Goal: Find contact information: Find contact information

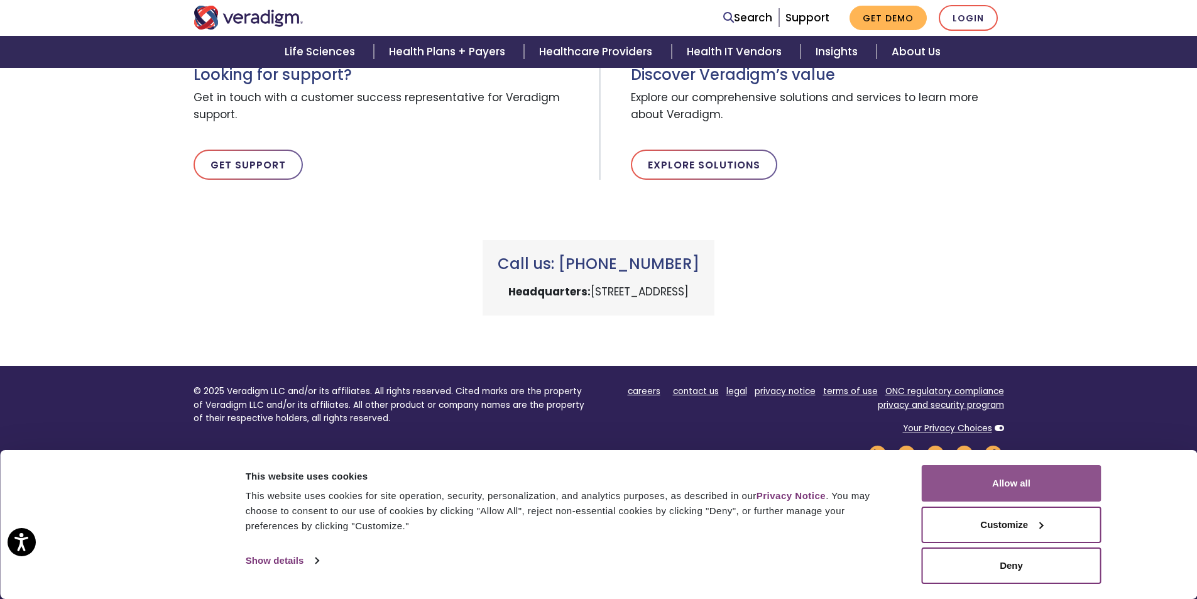
scroll to position [488, 0]
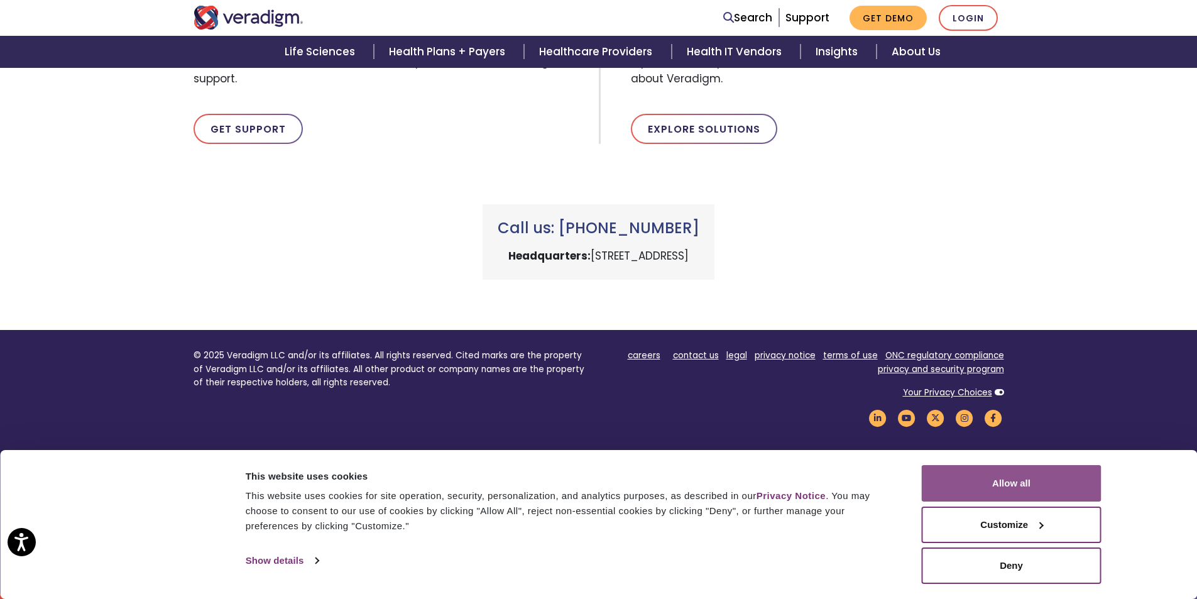
click at [1041, 490] on button "Allow all" at bounding box center [1012, 483] width 180 height 36
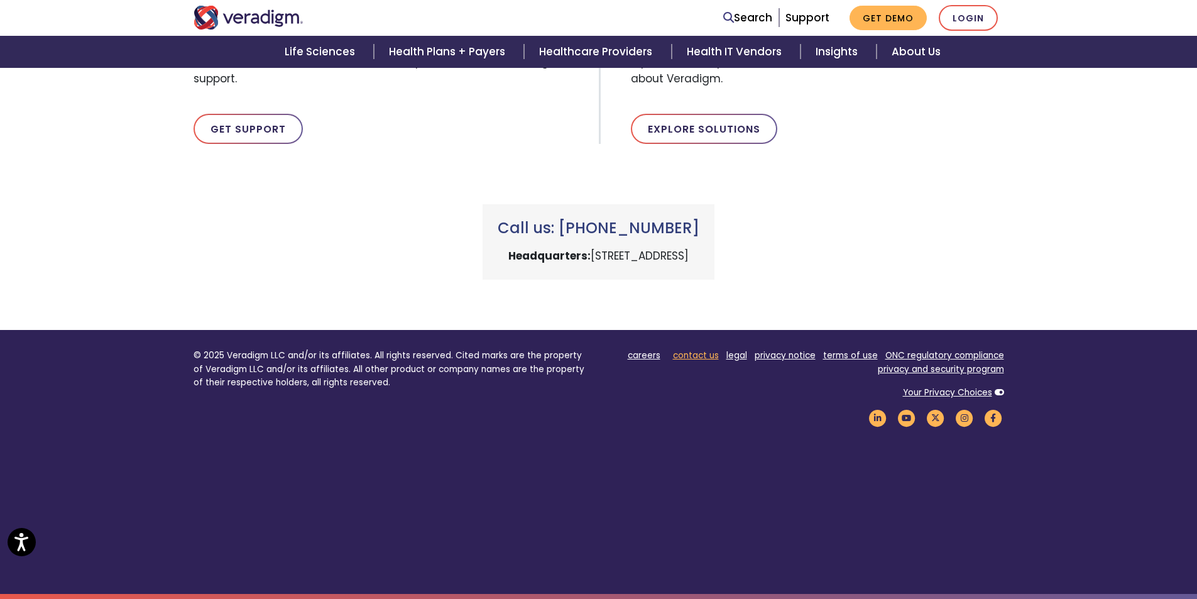
click at [719, 358] on link "contact us" at bounding box center [696, 355] width 46 height 12
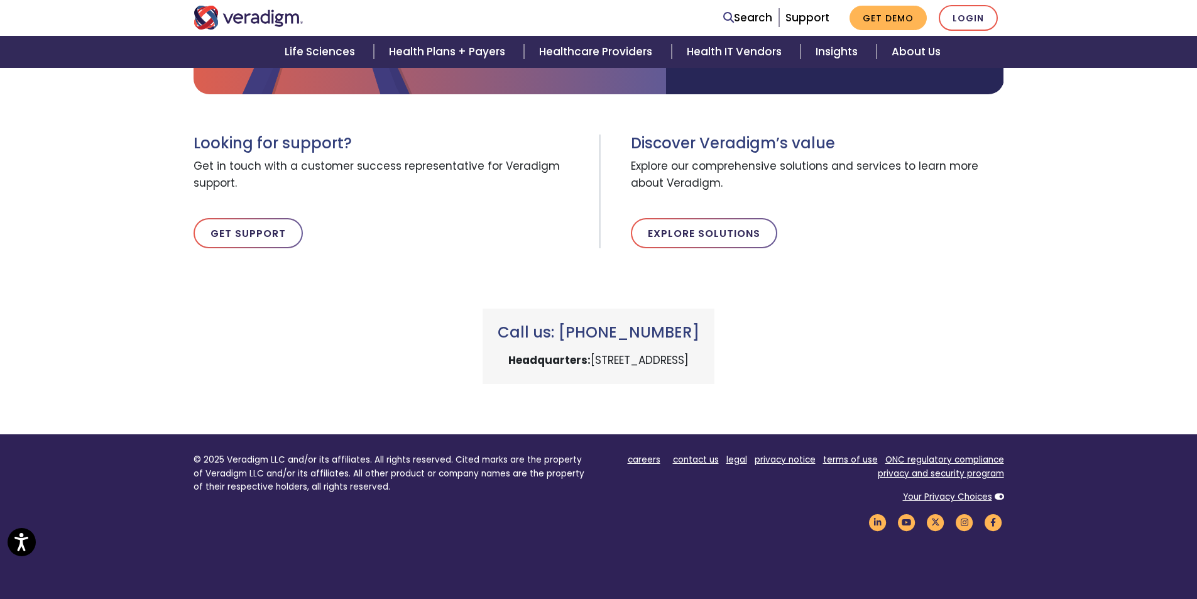
scroll to position [488, 0]
